Goal: Task Accomplishment & Management: Use online tool/utility

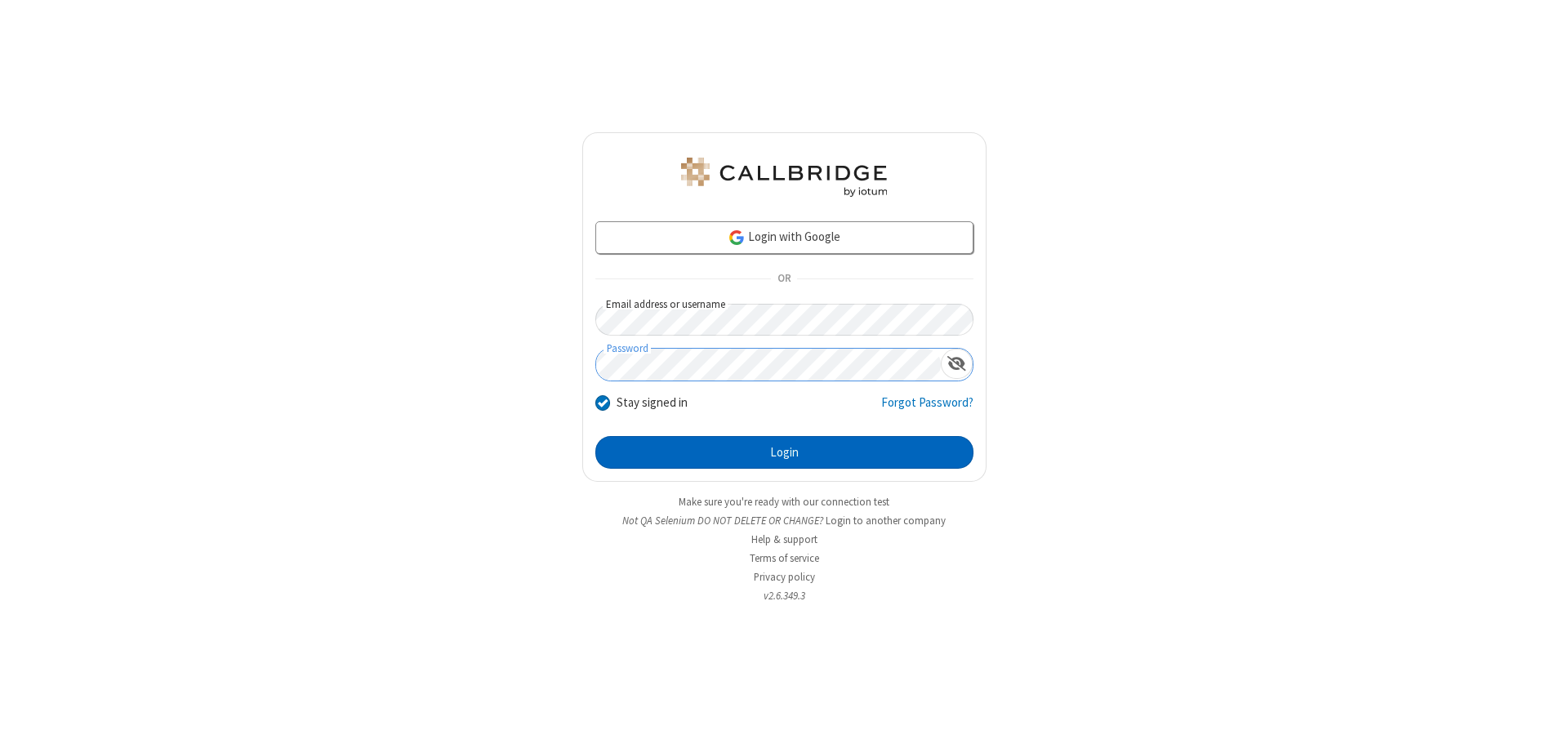
click at [784, 453] on button "Login" at bounding box center [784, 452] width 378 height 33
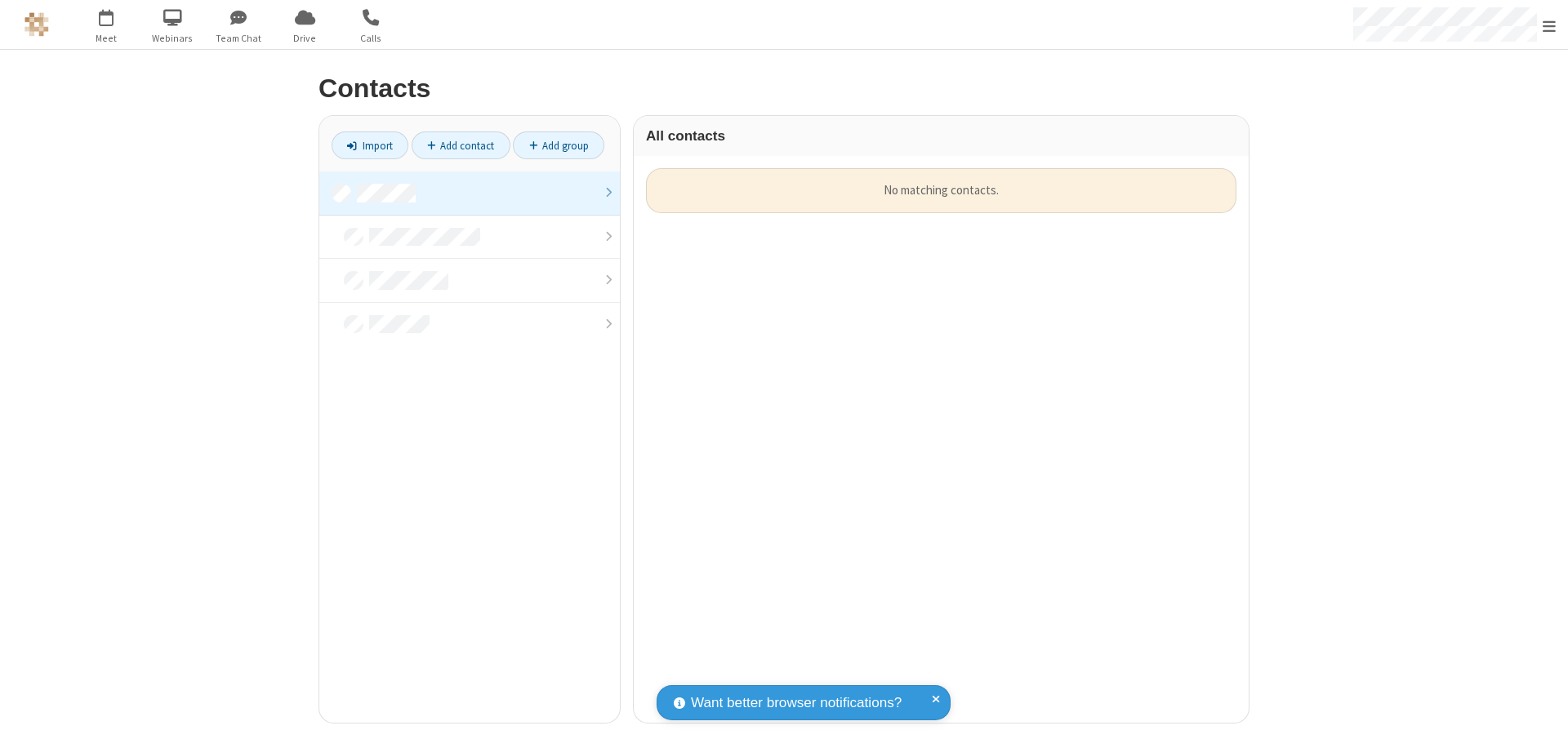
scroll to position [13, 13]
click at [469, 192] on link at bounding box center [469, 193] width 300 height 44
click at [370, 146] on link "Import" at bounding box center [370, 145] width 77 height 28
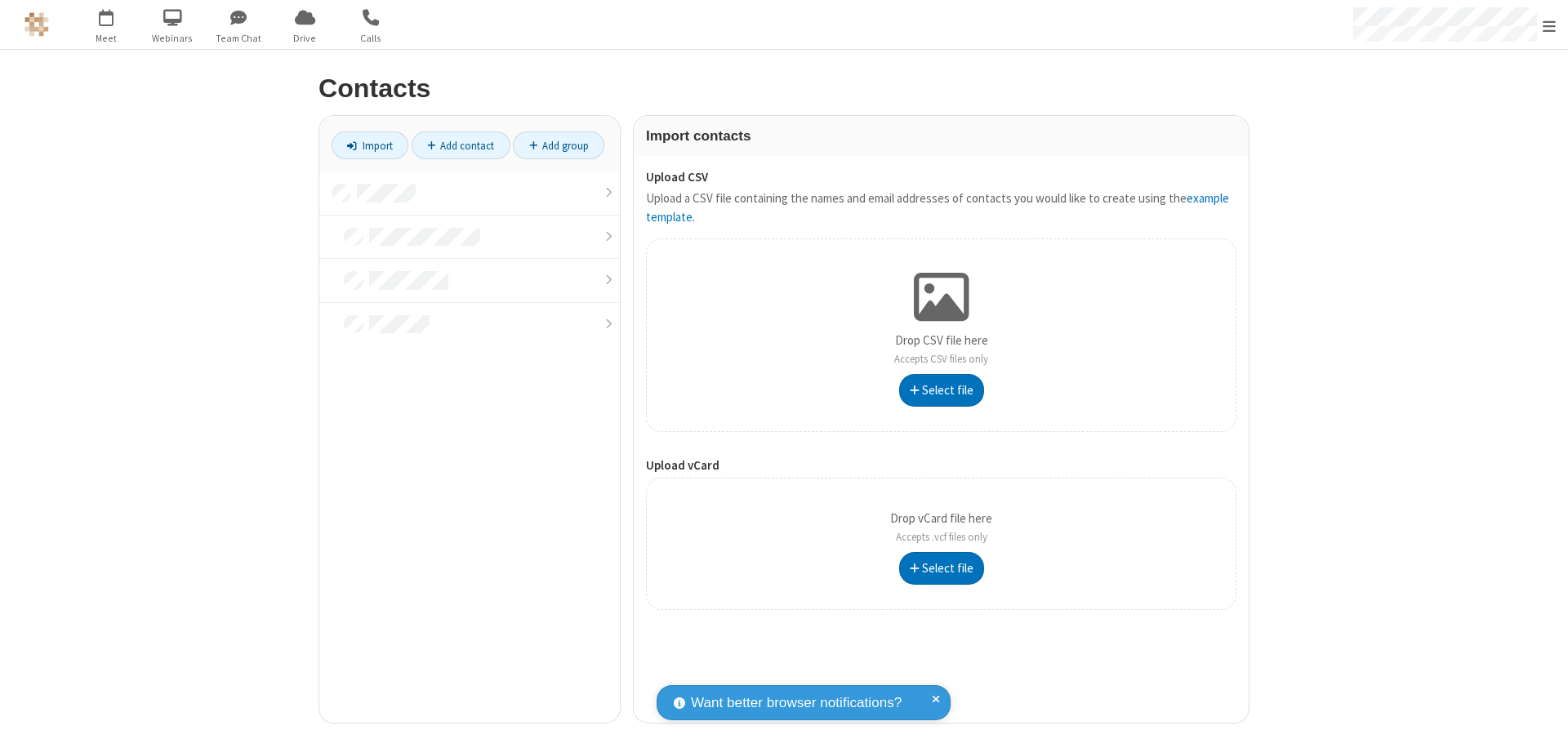
type input "C:\fakepath\contacts.vcf"
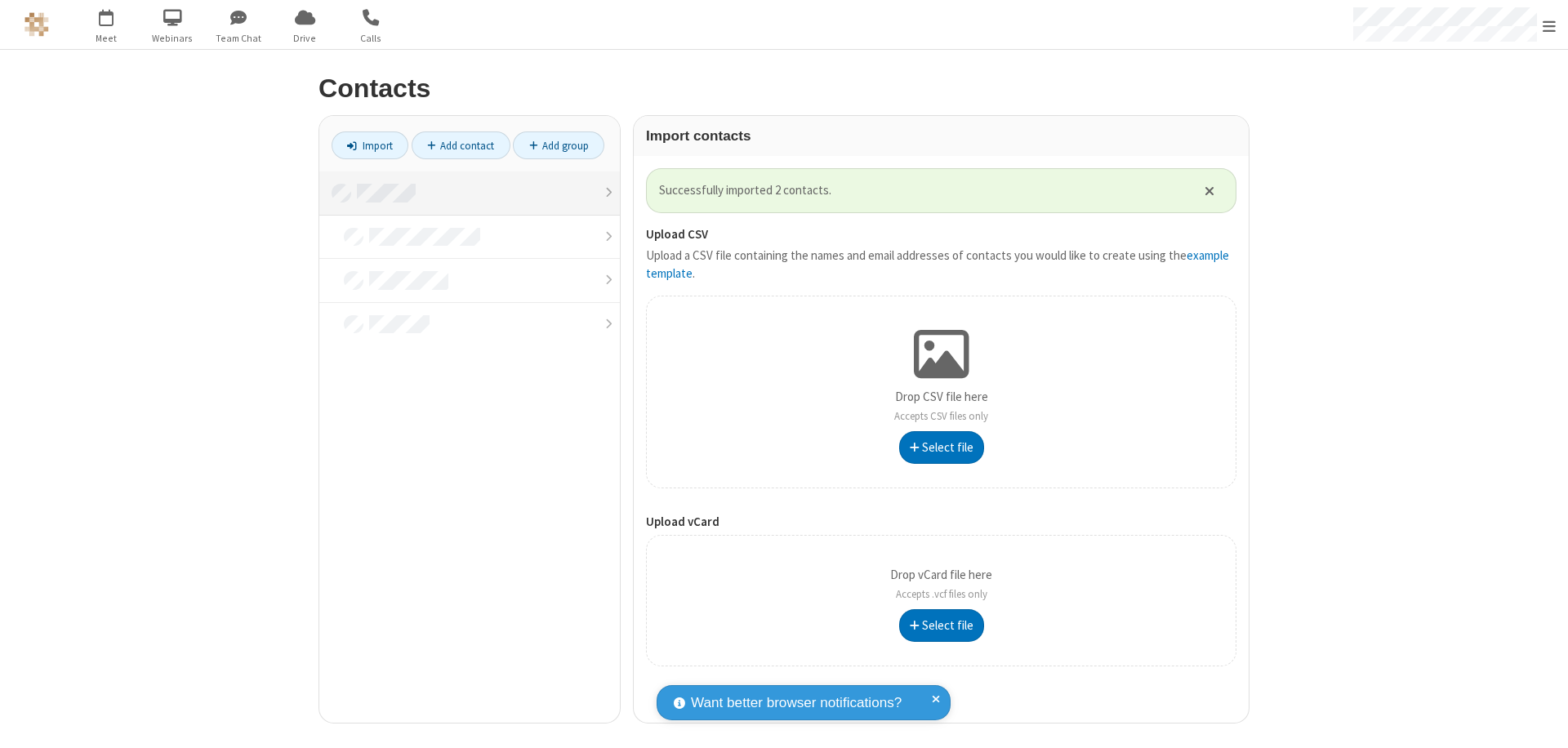
click at [469, 192] on link at bounding box center [469, 193] width 300 height 44
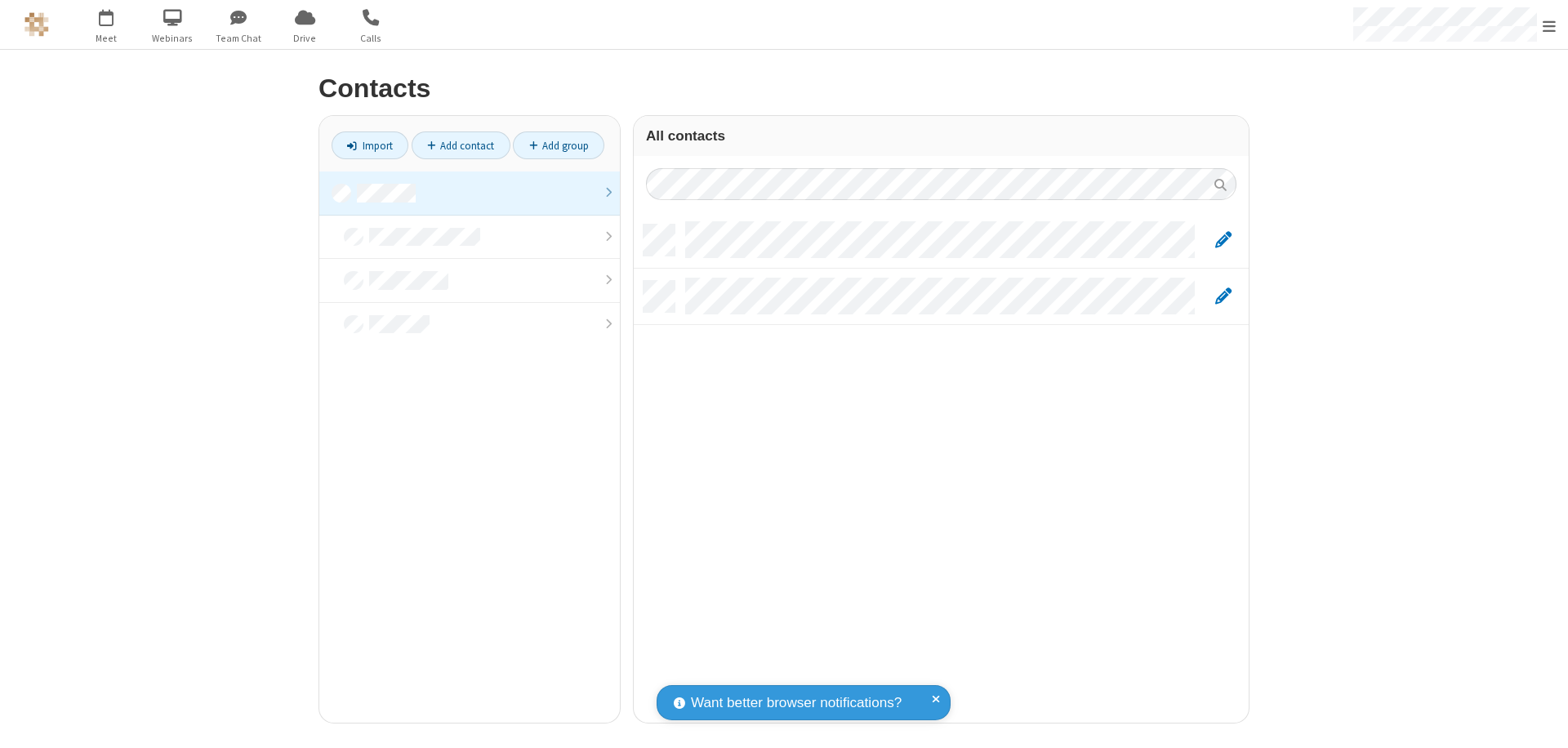
scroll to position [498, 602]
